Goal: Task Accomplishment & Management: Manage account settings

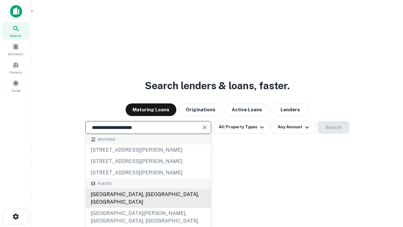
click at [148, 208] on div "Santa Monica, CA, USA" at bounding box center [148, 198] width 125 height 19
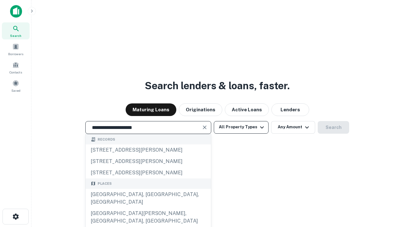
type input "**********"
click at [241, 127] on button "All Property Types" at bounding box center [241, 127] width 55 height 13
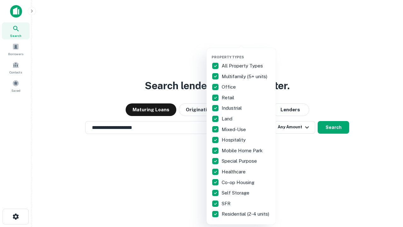
click at [246, 53] on button "button" at bounding box center [246, 53] width 69 height 0
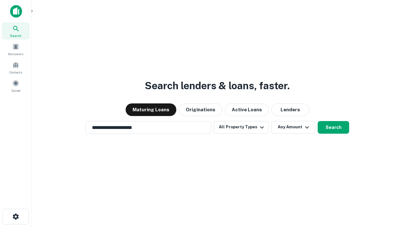
scroll to position [4, 76]
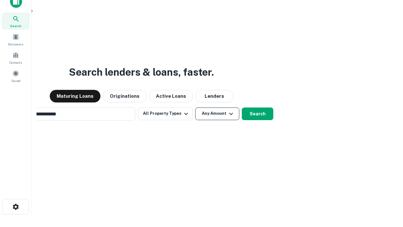
click at [195, 107] on button "Any Amount" at bounding box center [217, 113] width 44 height 13
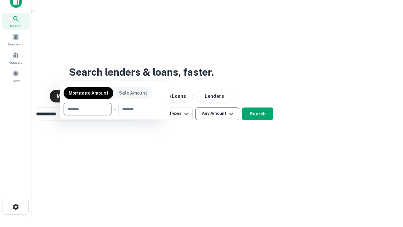
scroll to position [10, 0]
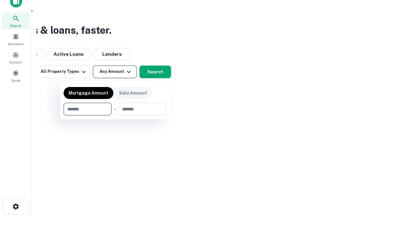
type input "*******"
click at [115, 115] on button "button" at bounding box center [115, 115] width 103 height 0
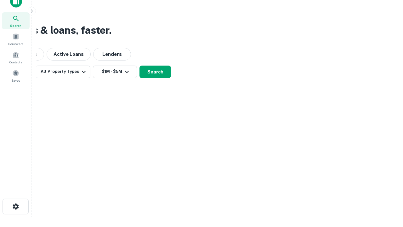
scroll to position [10, 0]
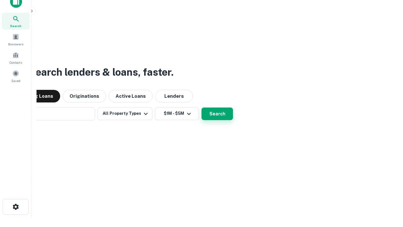
click at [202, 107] on button "Search" at bounding box center [218, 113] width 32 height 13
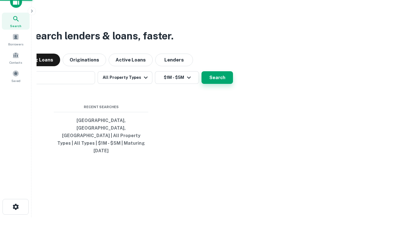
scroll to position [10, 0]
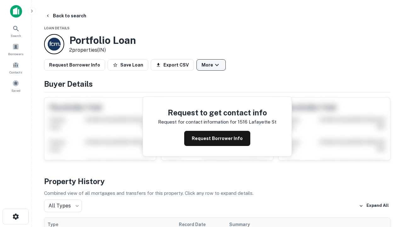
click at [211, 65] on button "More" at bounding box center [211, 64] width 29 height 11
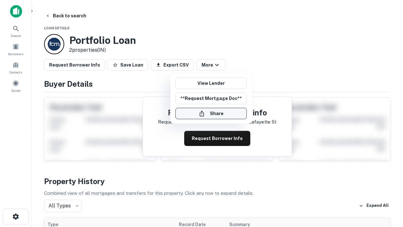
click at [211, 113] on button "Share" at bounding box center [211, 113] width 72 height 11
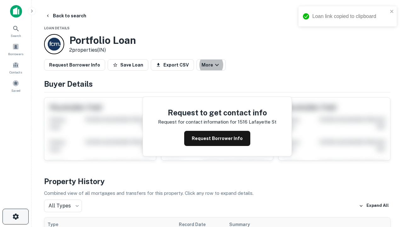
click at [15, 216] on icon "button" at bounding box center [16, 217] width 8 height 8
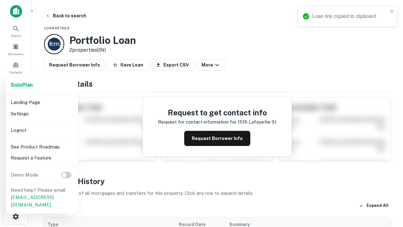
click at [42, 130] on li "Logout" at bounding box center [41, 129] width 67 height 11
